Goal: Transaction & Acquisition: Purchase product/service

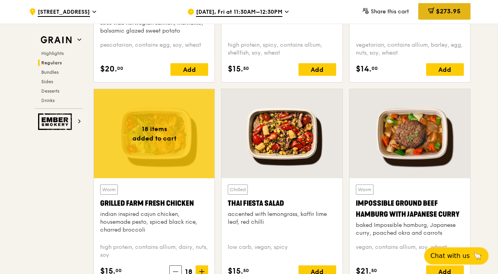
click at [449, 9] on span "$273.95" at bounding box center [448, 10] width 25 height 7
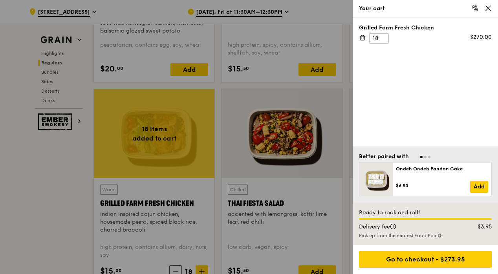
click at [113, 14] on div at bounding box center [249, 137] width 498 height 274
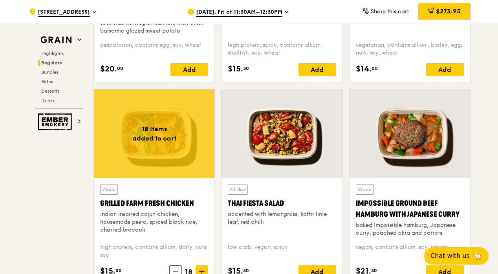
click at [79, 12] on span "[STREET_ADDRESS]" at bounding box center [64, 12] width 52 height 9
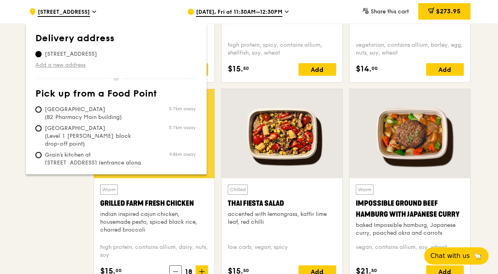
click at [77, 66] on link "Add a new address" at bounding box center [116, 65] width 162 height 8
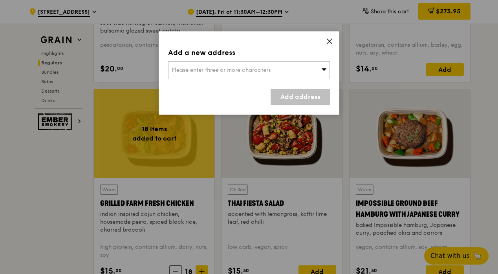
click at [231, 71] on span "Please enter three or more characters" at bounding box center [220, 70] width 99 height 7
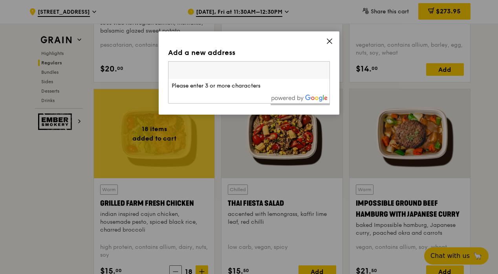
type input "[STREET_ADDRESS]"
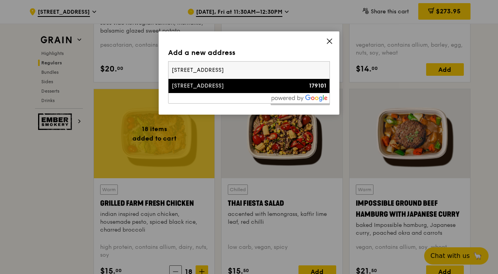
click at [267, 84] on div "[STREET_ADDRESS]" at bounding box center [229, 86] width 116 height 8
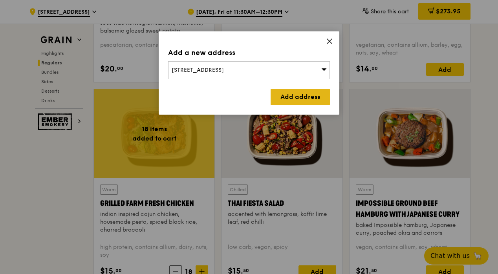
click at [293, 100] on link "Add address" at bounding box center [299, 97] width 59 height 16
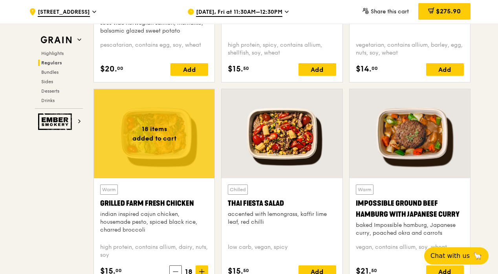
click at [433, 8] on div "$275.90" at bounding box center [444, 11] width 52 height 16
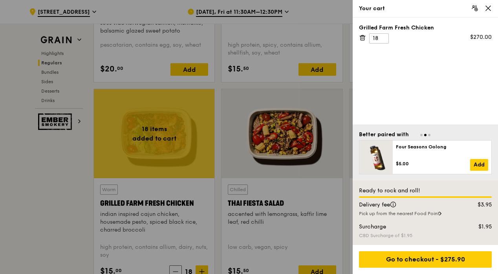
drag, startPoint x: 418, startPoint y: 238, endPoint x: 400, endPoint y: 233, distance: 17.9
click at [400, 233] on div "CBD Surcharge of $1.95" at bounding box center [425, 235] width 133 height 6
click at [363, 201] on div "Ready to rock and roll! Delivery fee $3.95 Pick up from the nearest [GEOGRAPHIC…" at bounding box center [424, 213] width 145 height 64
drag, startPoint x: 358, startPoint y: 206, endPoint x: 486, endPoint y: 233, distance: 131.1
click at [486, 233] on div "Ready to rock and roll! Delivery fee $3.95 Pick up from the nearest [GEOGRAPHIC…" at bounding box center [424, 213] width 145 height 64
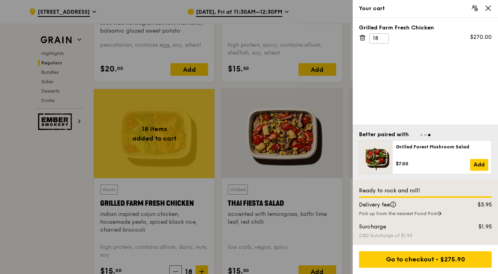
click at [239, 44] on div at bounding box center [249, 137] width 498 height 274
